Goal: Navigation & Orientation: Find specific page/section

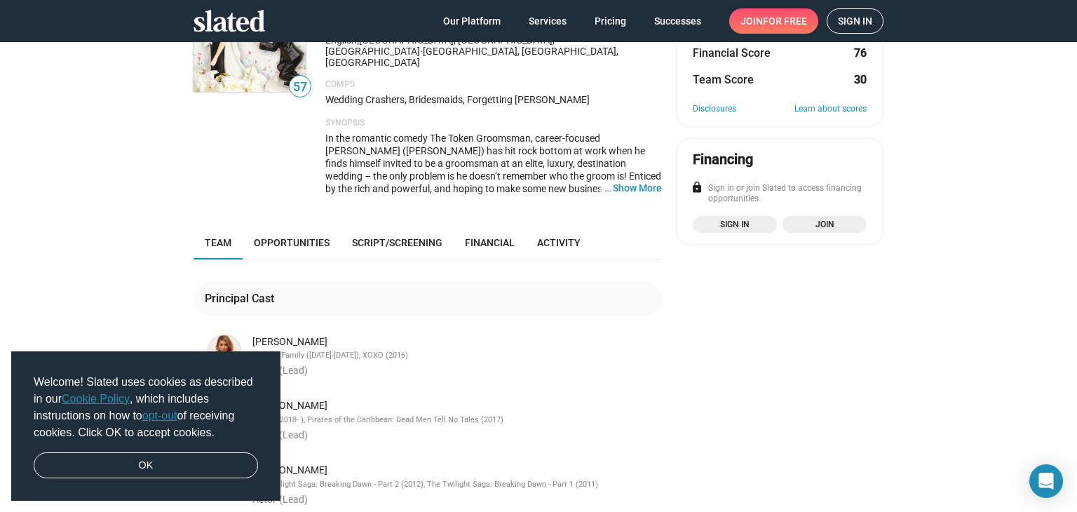
scroll to position [140, 0]
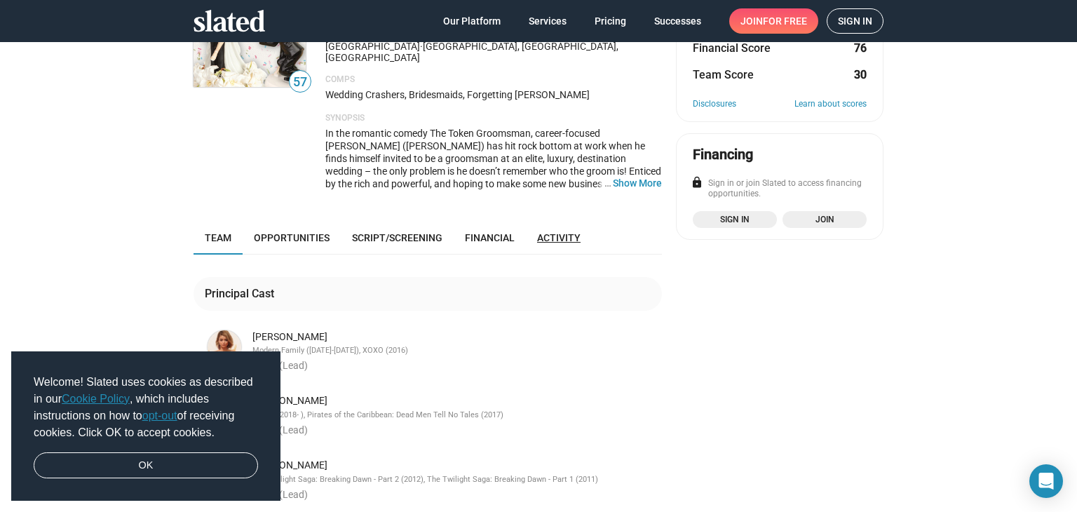
click at [543, 232] on span "Activity" at bounding box center [558, 237] width 43 height 11
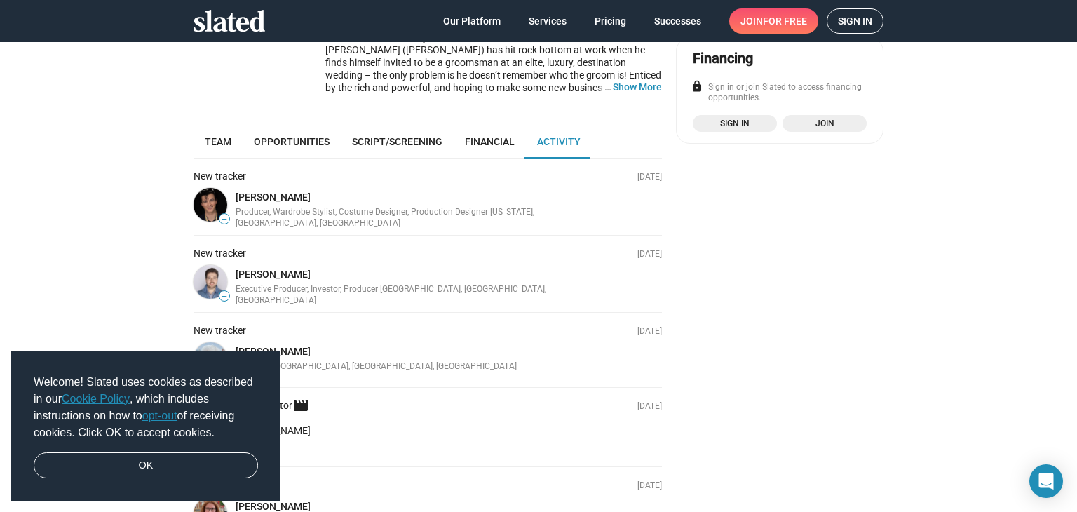
scroll to position [157, 0]
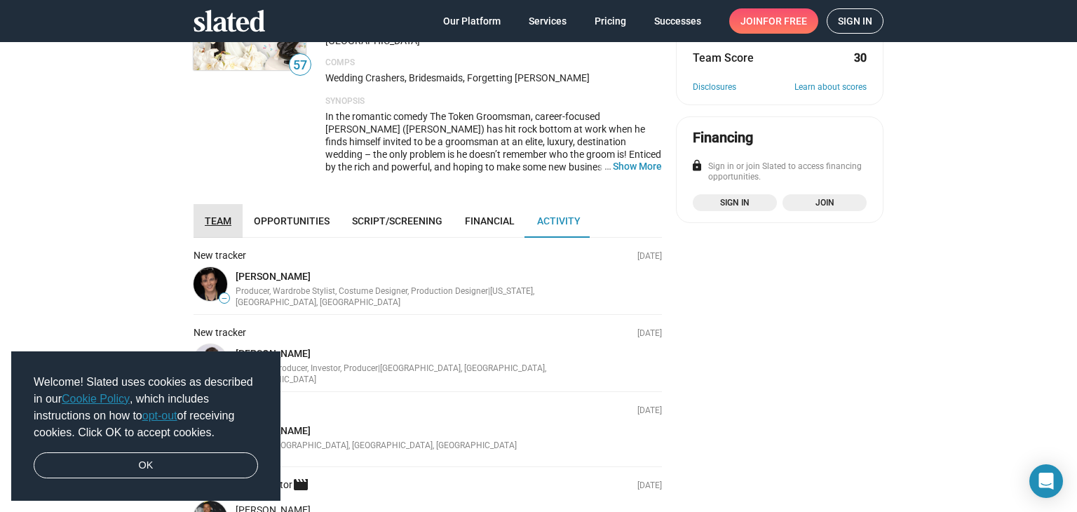
click at [212, 204] on link "Team" at bounding box center [217, 221] width 49 height 34
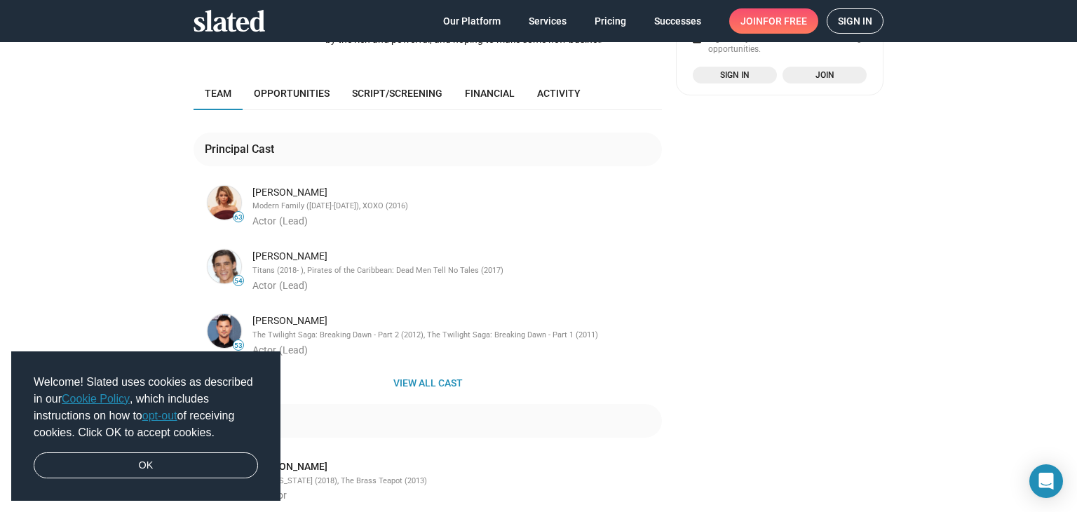
scroll to position [297, 0]
